Goal: Navigation & Orientation: Find specific page/section

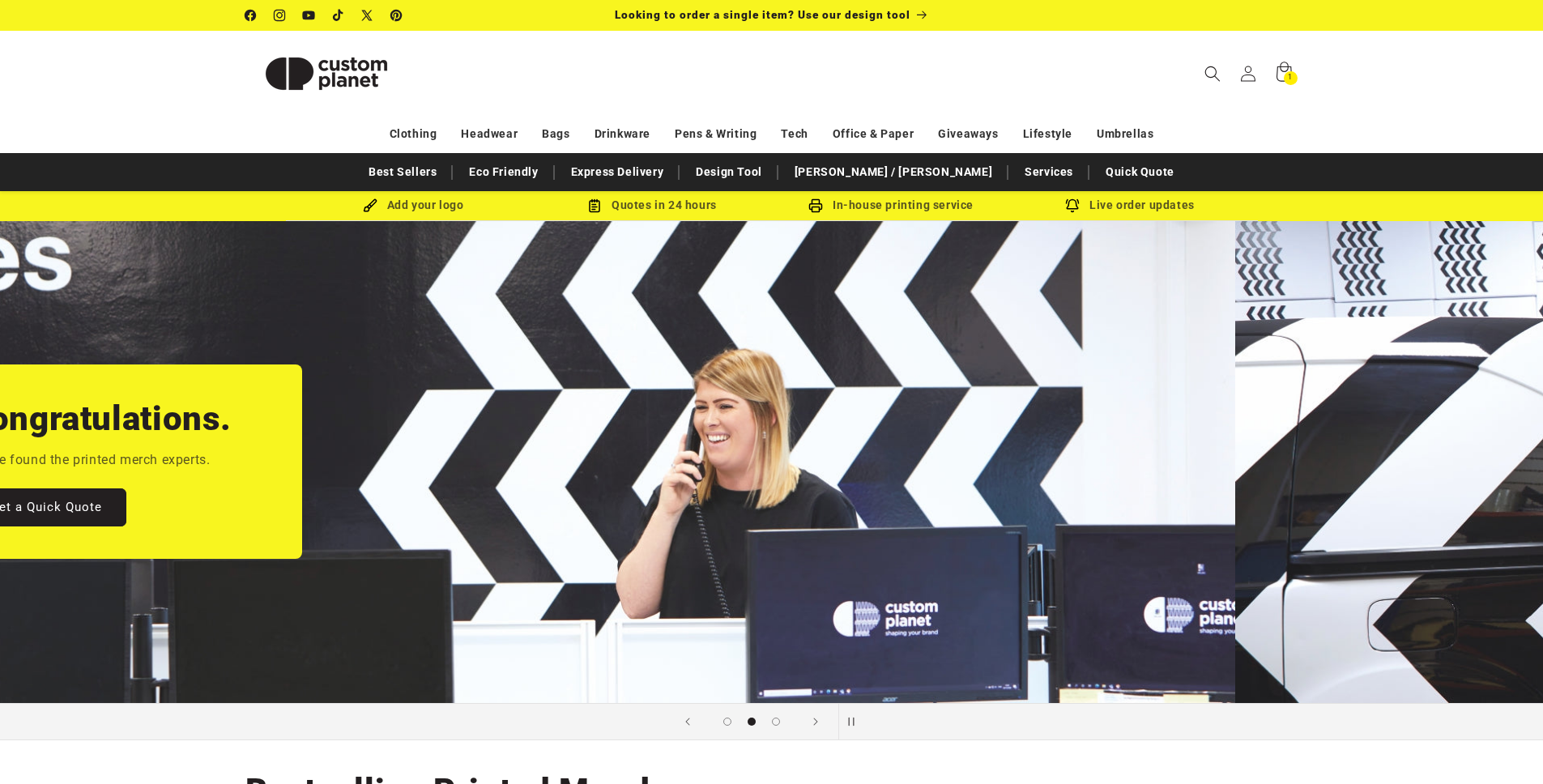
scroll to position [0, 1543]
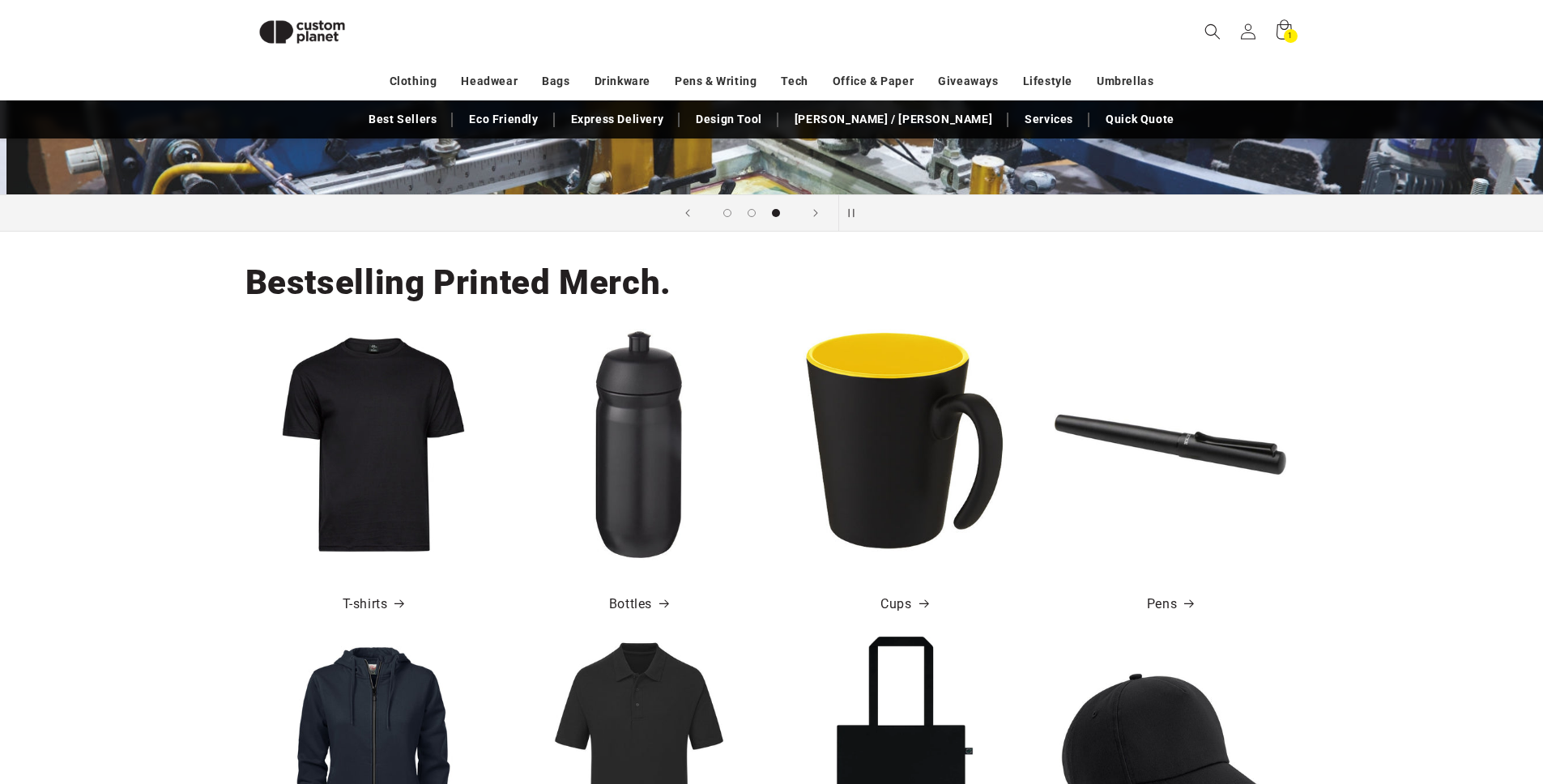
scroll to position [0, 3086]
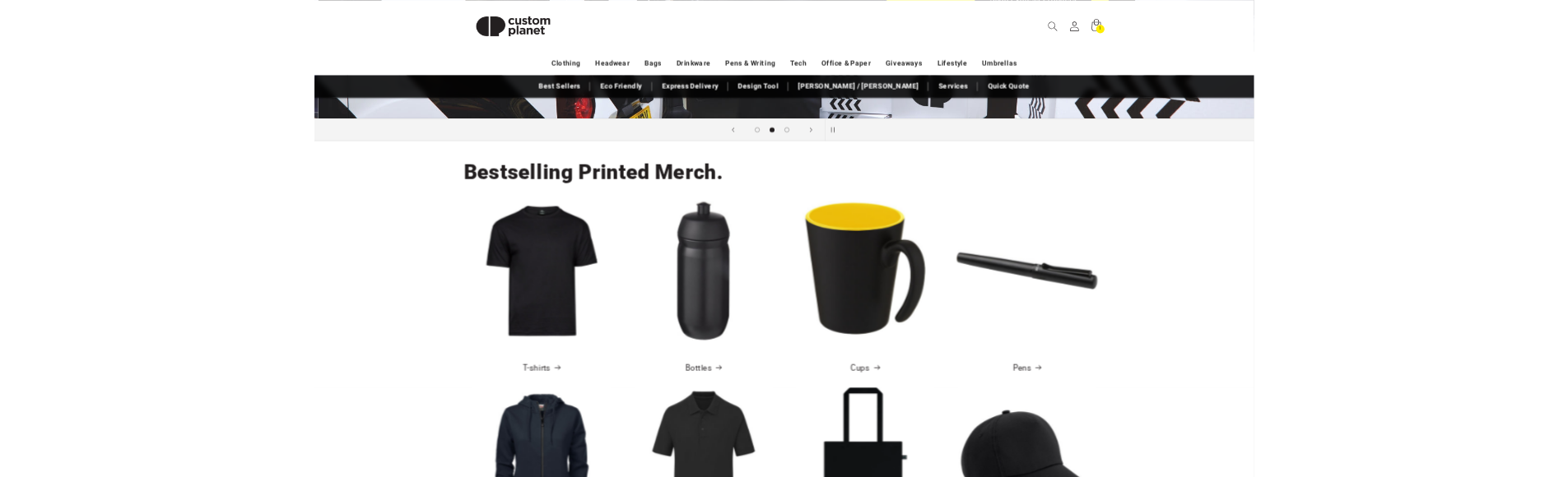
scroll to position [0, 1568]
